Goal: Check status: Check status

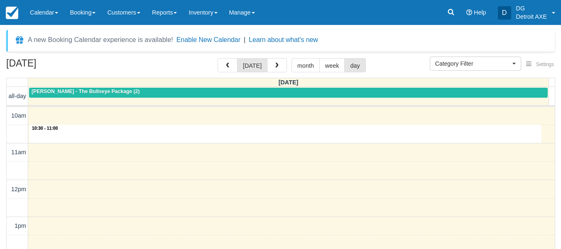
select select
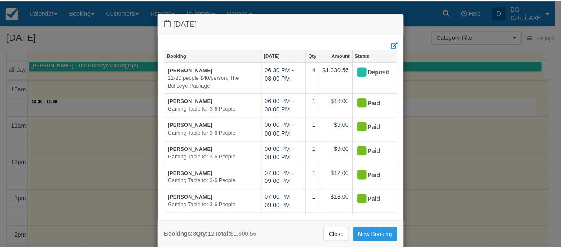
scroll to position [15, 0]
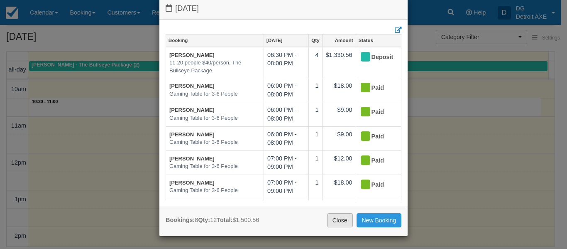
drag, startPoint x: 126, startPoint y: 130, endPoint x: 337, endPoint y: 219, distance: 229.3
click at [337, 219] on link "Close" at bounding box center [340, 220] width 26 height 14
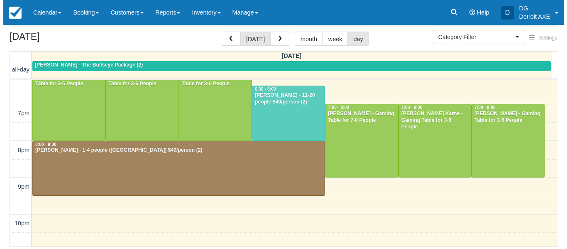
scroll to position [290, 0]
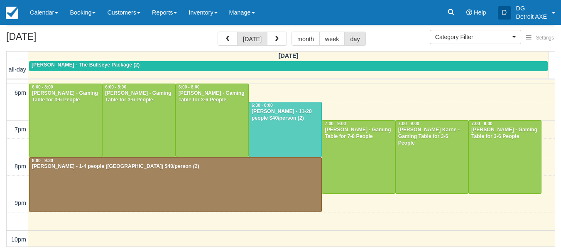
click at [338, 106] on div "10am 11am 12pm 1pm 2pm 3pm 4pm 5pm 6pm 7pm 8pm 9pm 10pm 11pm 6:00 - 8:00 Alexan…" at bounding box center [281, 37] width 548 height 495
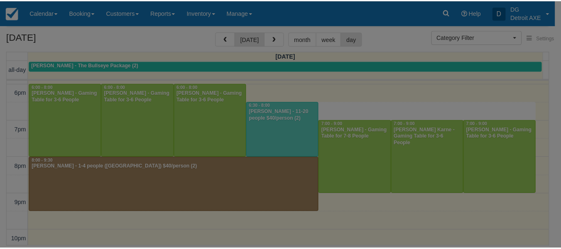
scroll to position [0, 0]
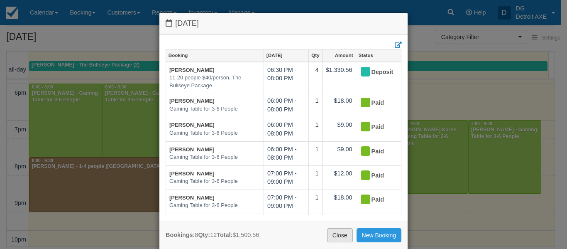
click at [341, 230] on link "Close" at bounding box center [340, 235] width 26 height 14
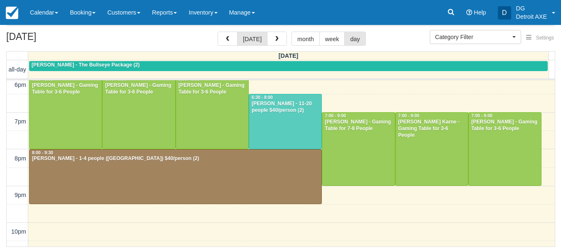
scroll to position [298, 0]
click at [282, 37] on button "button" at bounding box center [277, 39] width 20 height 14
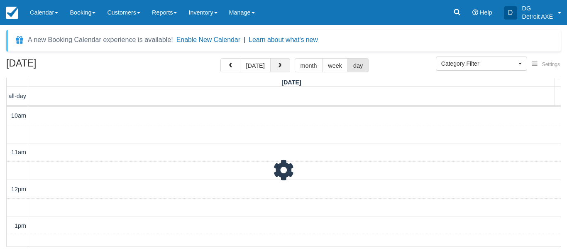
scroll to position [184, 0]
click at [282, 37] on link "Learn about what's new" at bounding box center [283, 39] width 69 height 7
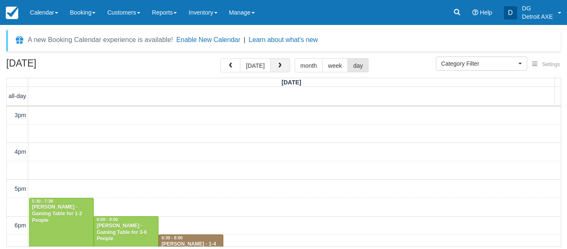
click at [278, 62] on button "button" at bounding box center [280, 65] width 20 height 14
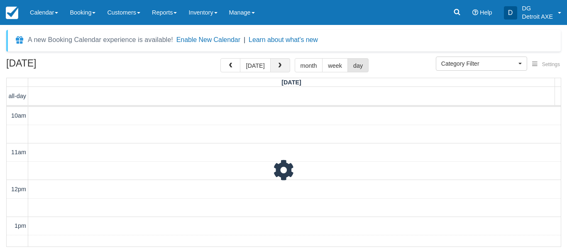
scroll to position [184, 0]
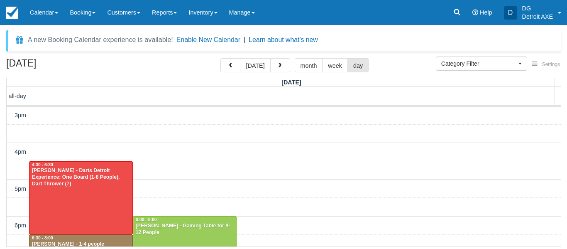
click at [268, 120] on div "10am 11am 12pm 1pm 2pm 3pm 4pm 5pm 6pm 7pm 8pm 9pm 10pm 11pm 10:00 - 12:00 Ashl…" at bounding box center [284, 170] width 554 height 495
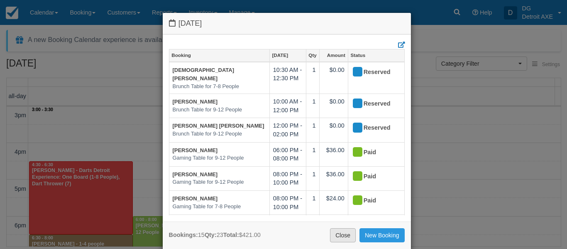
click at [344, 230] on link "Close" at bounding box center [343, 235] width 26 height 14
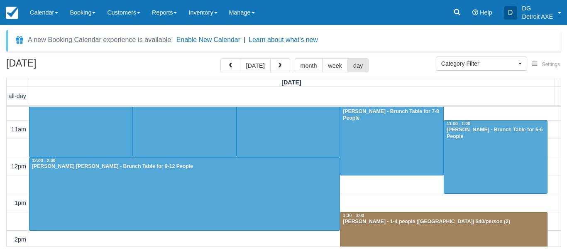
scroll to position [0, 0]
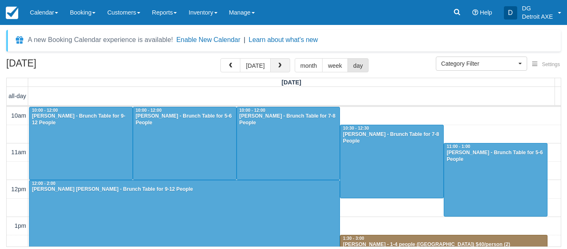
click at [282, 69] on button "button" at bounding box center [280, 65] width 20 height 14
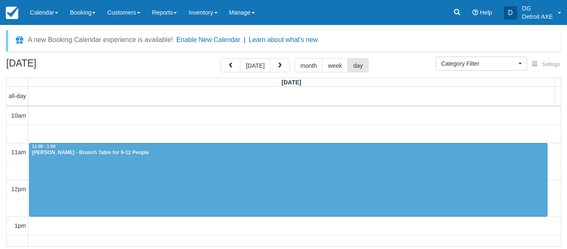
click at [270, 58] on button "button" at bounding box center [280, 65] width 20 height 14
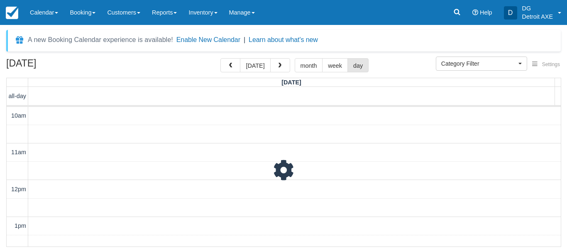
scroll to position [184, 0]
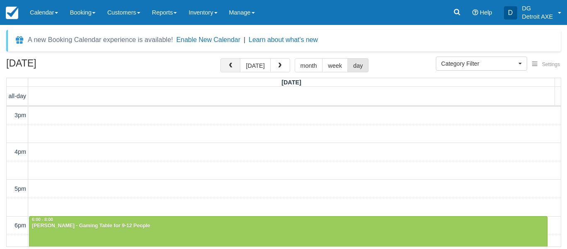
click at [231, 68] on span "button" at bounding box center [231, 66] width 6 height 6
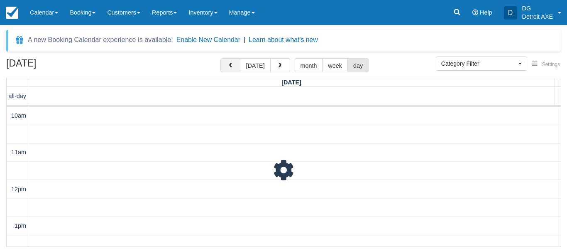
scroll to position [184, 0]
click at [231, 68] on span "button" at bounding box center [231, 66] width 6 height 6
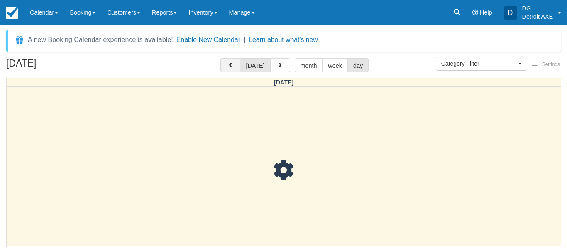
click at [231, 68] on span "button" at bounding box center [231, 66] width 6 height 6
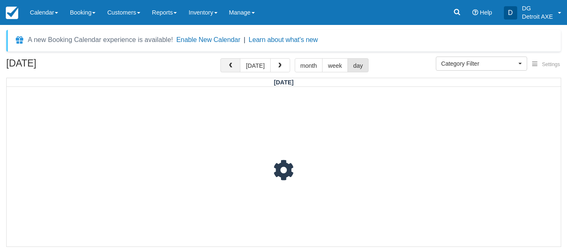
click at [231, 68] on span "button" at bounding box center [231, 66] width 6 height 6
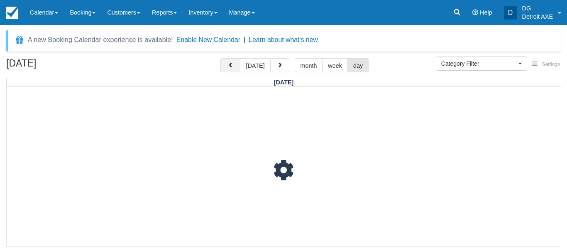
click at [231, 68] on span "button" at bounding box center [231, 66] width 6 height 6
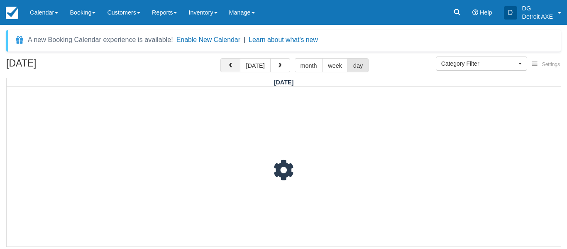
click at [231, 68] on span "button" at bounding box center [231, 66] width 6 height 6
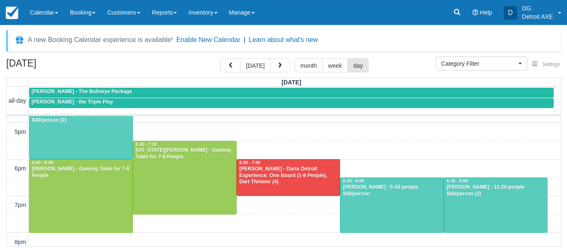
scroll to position [247, 0]
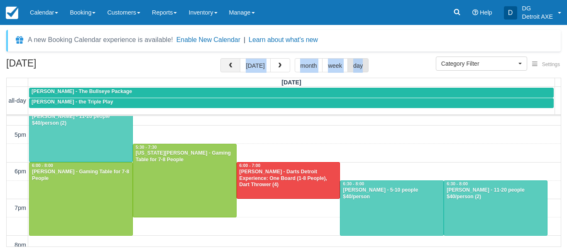
drag, startPoint x: 228, startPoint y: 73, endPoint x: 228, endPoint y: 69, distance: 4.6
click at [228, 69] on div "September 18, 2025 today month week day" at bounding box center [283, 67] width 555 height 18
click at [228, 69] on button "button" at bounding box center [230, 65] width 20 height 14
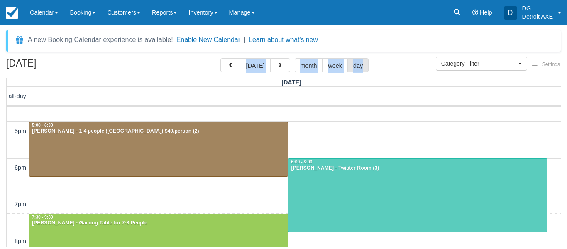
scroll to position [241, 0]
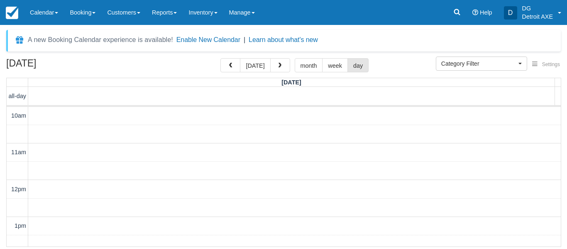
select select
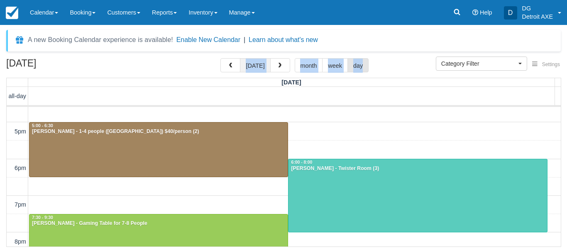
click at [253, 68] on button "[DATE]" at bounding box center [255, 65] width 30 height 14
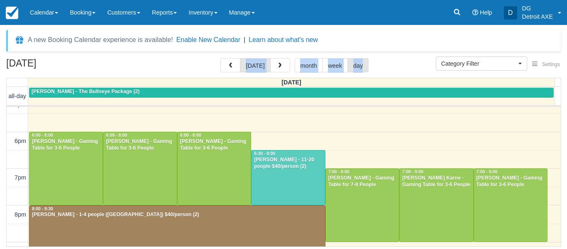
scroll to position [269, 0]
click at [271, 182] on div at bounding box center [288, 177] width 73 height 54
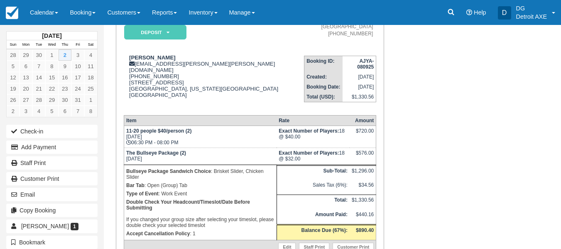
scroll to position [94, 0]
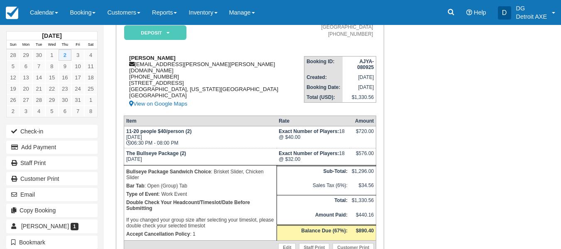
click at [201, 61] on div "Weston O'Neill weston.oneill@stryker.com 1 (574) 323-6697 902 Edgemont Park Gro…" at bounding box center [214, 82] width 180 height 54
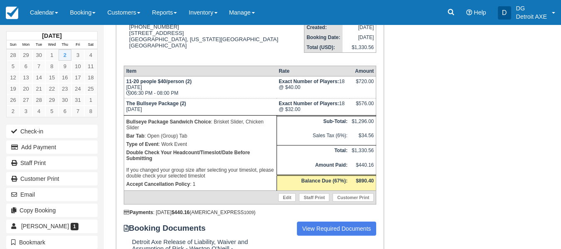
scroll to position [145, 0]
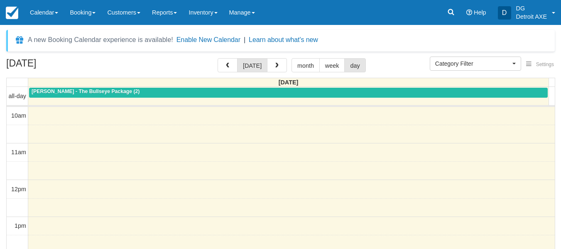
select select
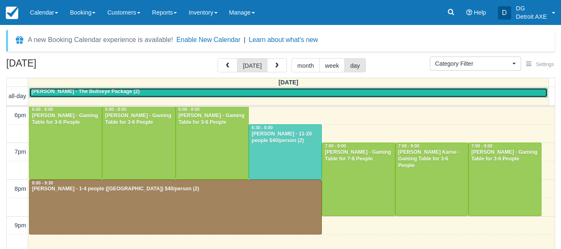
click at [120, 91] on span "Weston O'Neill - The Bullseye Package (2)" at bounding box center [86, 91] width 108 height 6
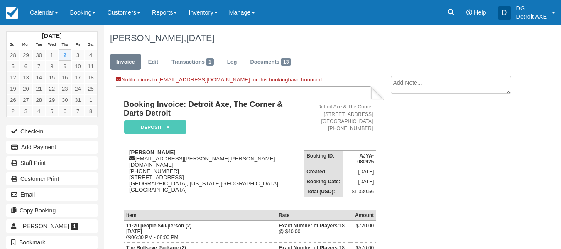
scroll to position [122, 0]
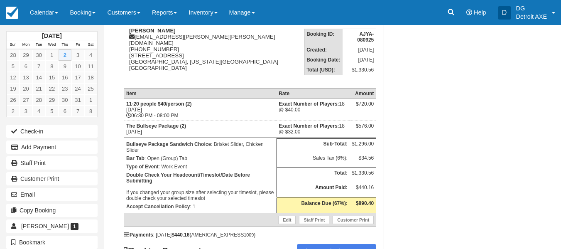
click at [145, 154] on p "Bar Tab : Open (Group) Tab" at bounding box center [200, 158] width 148 height 8
click at [137, 147] on p "Bullseye Package Sandwich Choice : Brisket Slider, Chicken Slider" at bounding box center [200, 147] width 148 height 14
